Goal: Check status: Check status

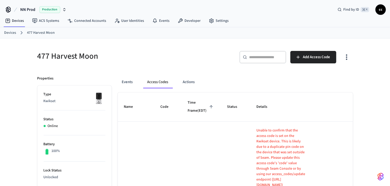
click at [11, 33] on link "Devices" at bounding box center [10, 32] width 12 height 5
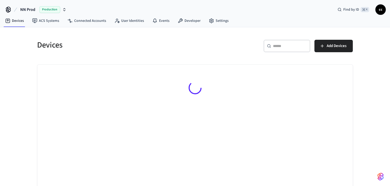
click at [276, 48] on input "text" at bounding box center [291, 45] width 34 height 5
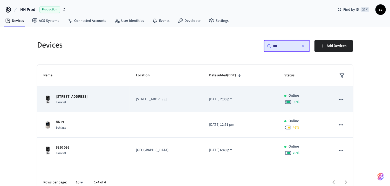
type input "***"
click at [171, 97] on p "[STREET_ADDRESS]" at bounding box center [166, 99] width 61 height 5
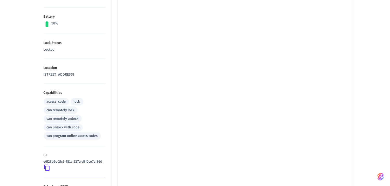
scroll to position [197, 0]
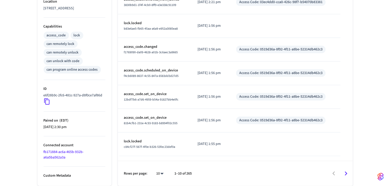
click at [48, 103] on icon at bounding box center [47, 101] width 7 height 7
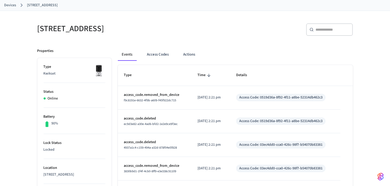
scroll to position [5, 0]
